Goal: Task Accomplishment & Management: Complete application form

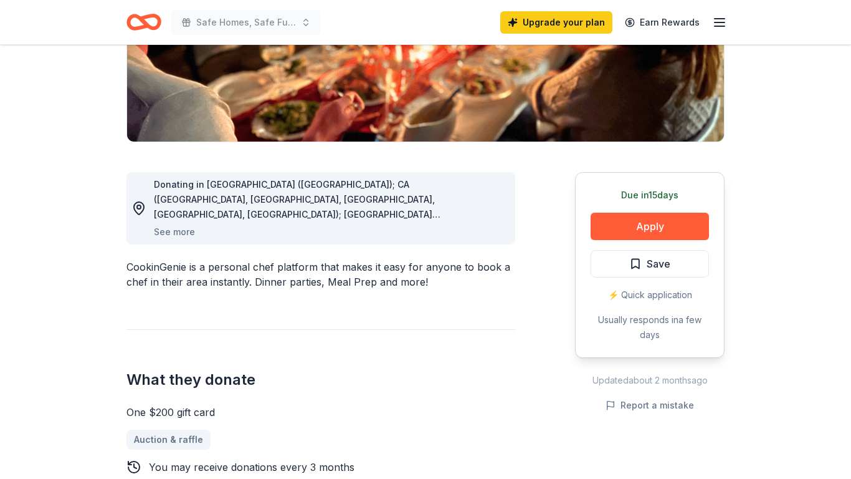
scroll to position [244, 0]
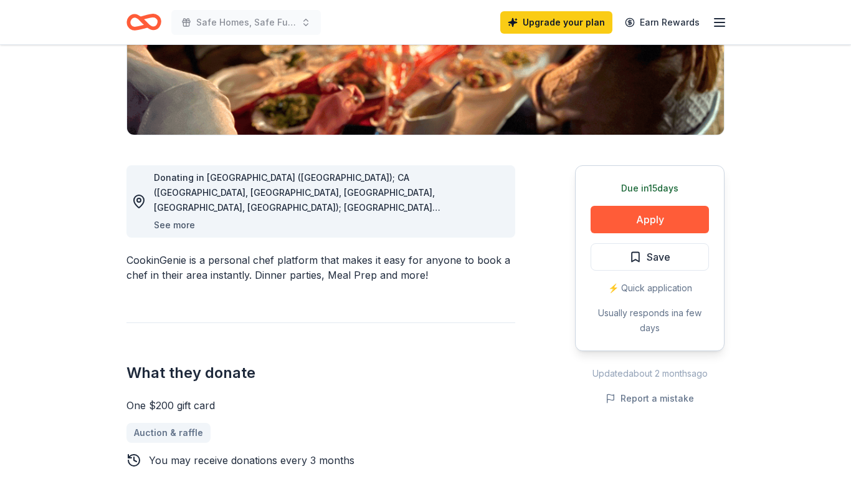
click at [179, 225] on button "See more" at bounding box center [174, 224] width 41 height 15
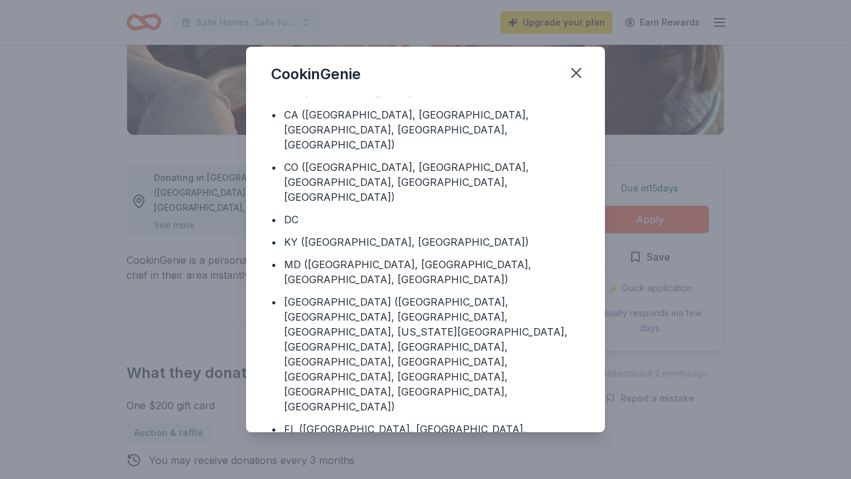
scroll to position [0, 0]
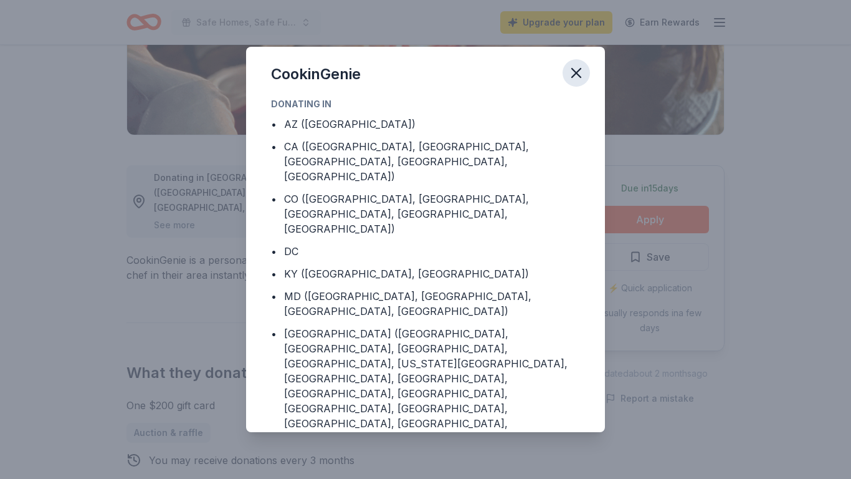
click at [578, 74] on icon "button" at bounding box center [576, 72] width 17 height 17
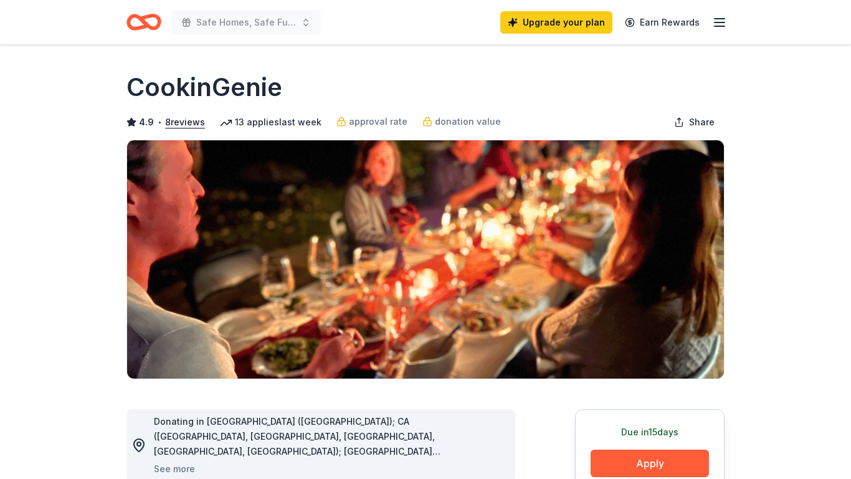
click at [720, 26] on icon "button" at bounding box center [719, 22] width 15 height 15
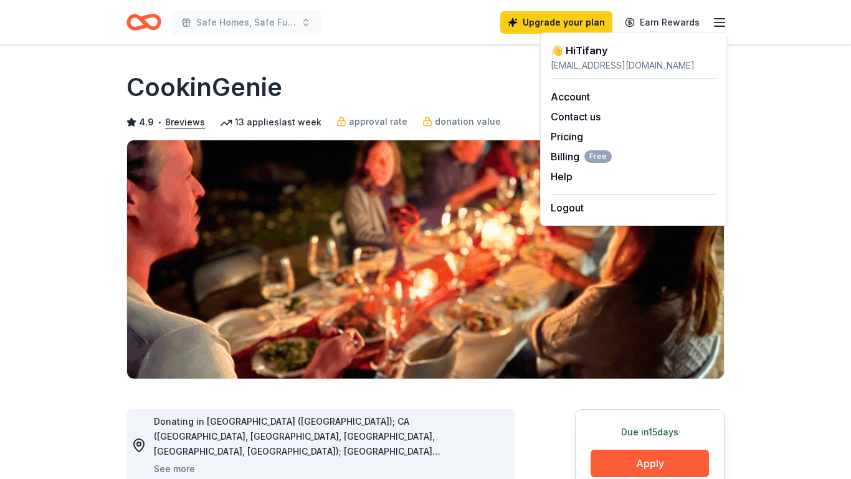
click at [144, 23] on icon "Home" at bounding box center [149, 22] width 19 height 12
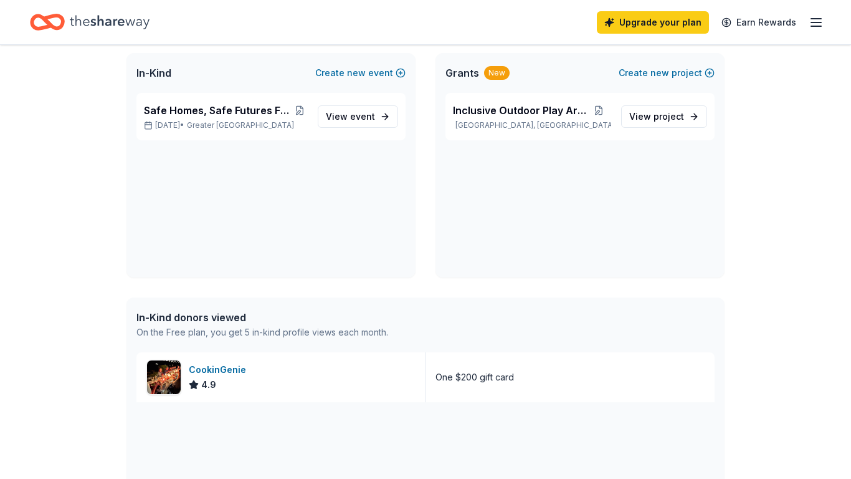
scroll to position [78, 0]
click at [368, 120] on span "View event" at bounding box center [350, 115] width 49 height 15
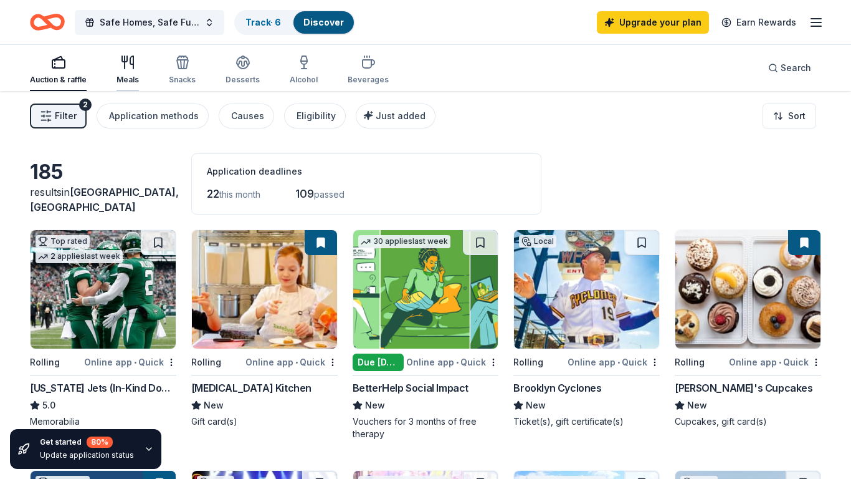
click at [128, 65] on icon "button" at bounding box center [127, 62] width 15 height 15
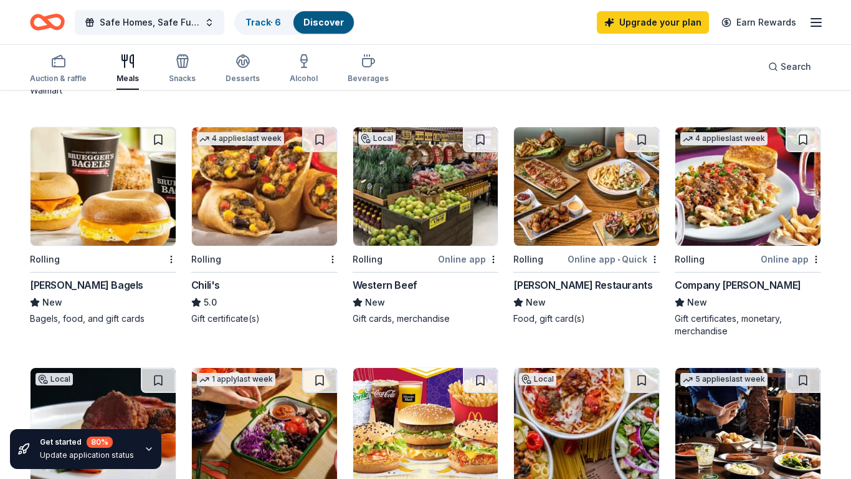
scroll to position [584, 0]
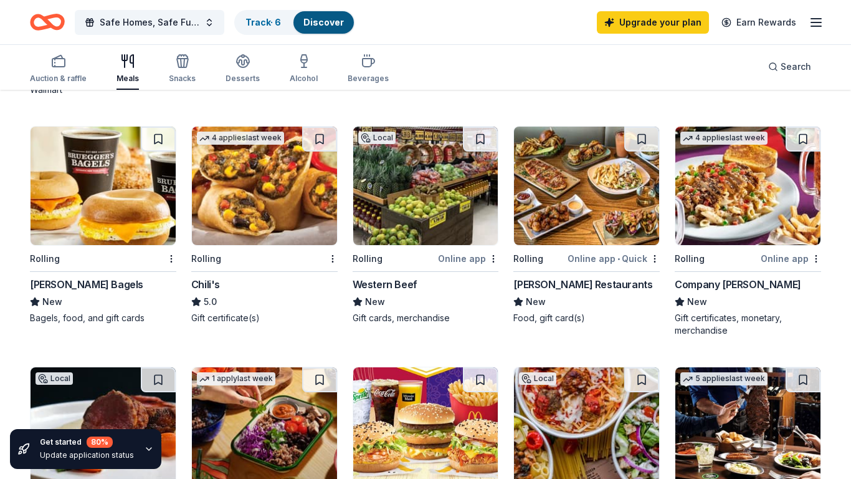
click at [224, 260] on div "Rolling" at bounding box center [256, 258] width 131 height 16
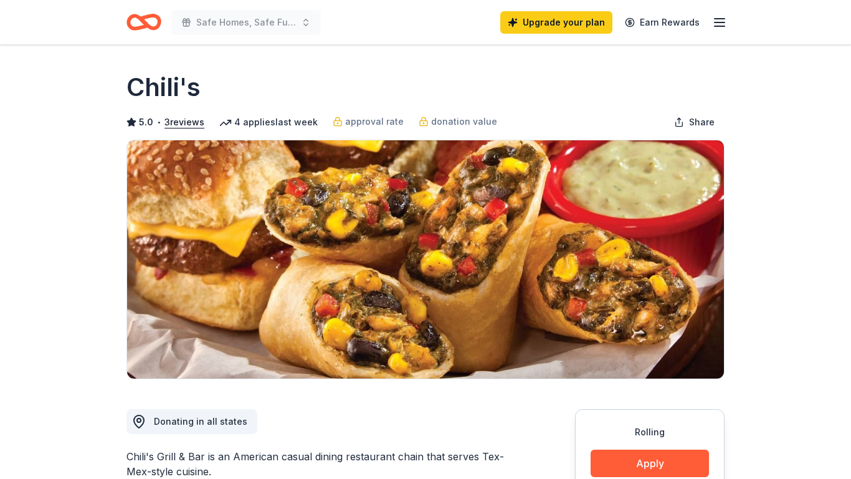
scroll to position [135, 0]
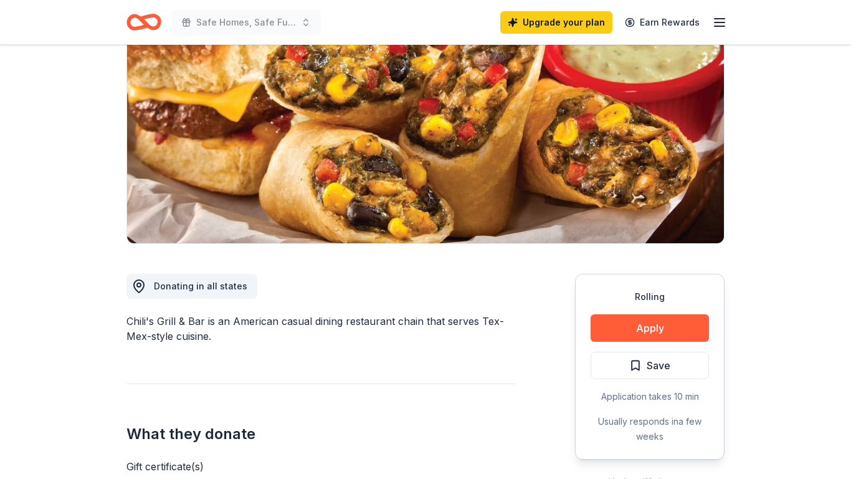
click at [659, 325] on button "Apply" at bounding box center [650, 327] width 118 height 27
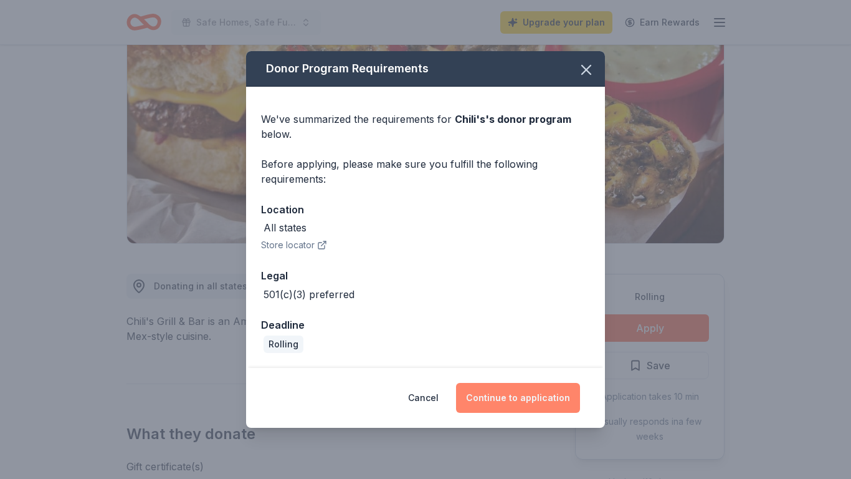
click at [525, 402] on button "Continue to application" at bounding box center [518, 398] width 124 height 30
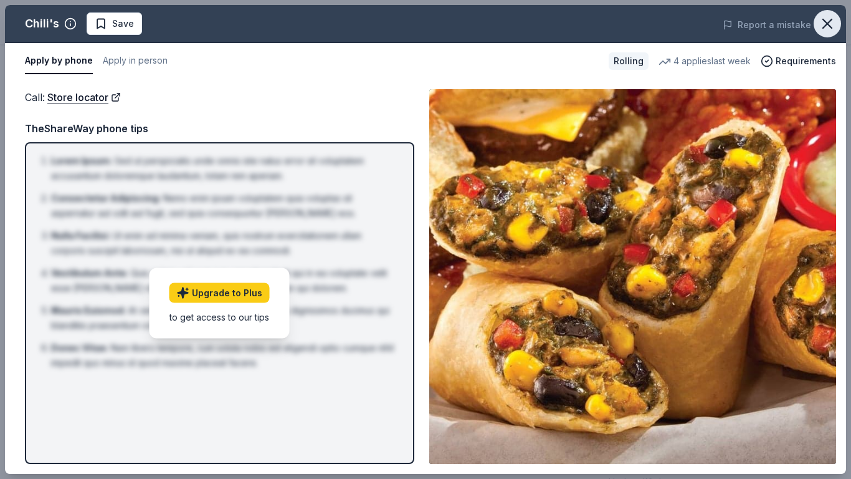
click at [831, 24] on icon "button" at bounding box center [827, 23] width 17 height 17
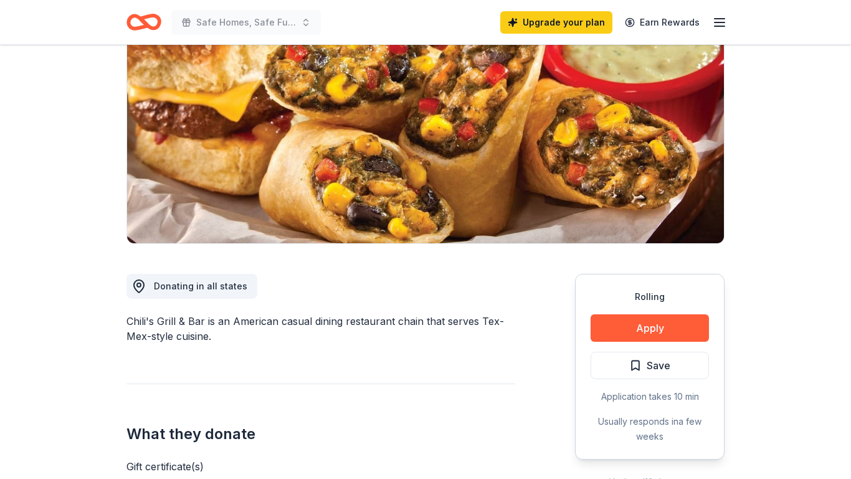
scroll to position [0, 0]
